Goal: Find specific fact: Find specific fact

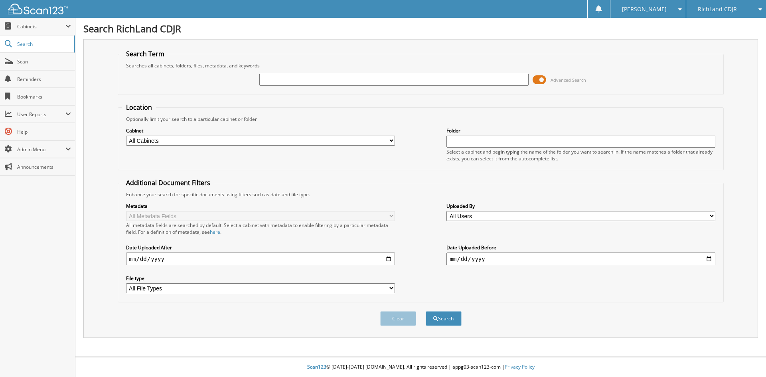
click at [724, 8] on span "RichLand CDJR" at bounding box center [717, 9] width 39 height 5
drag, startPoint x: 718, startPoint y: 28, endPoint x: 647, endPoint y: 57, distance: 76.2
click at [718, 28] on link "RichLand Chevrolet" at bounding box center [726, 25] width 80 height 14
type input "25CS8294"
click at [426, 311] on button "Search" at bounding box center [444, 318] width 36 height 15
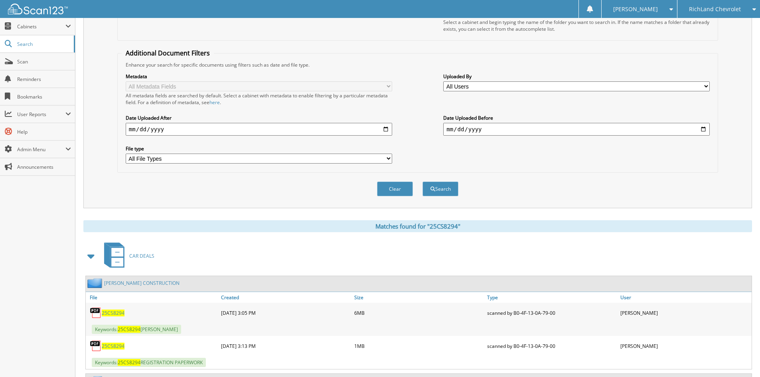
scroll to position [277, 0]
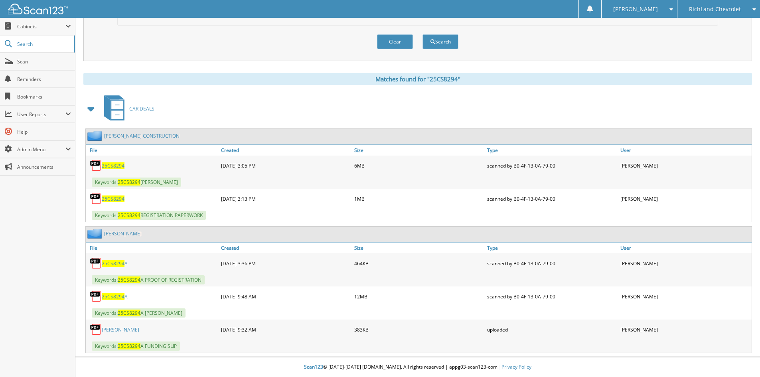
click at [112, 168] on span "25CS8294" at bounding box center [113, 165] width 23 height 7
